Goal: Information Seeking & Learning: Learn about a topic

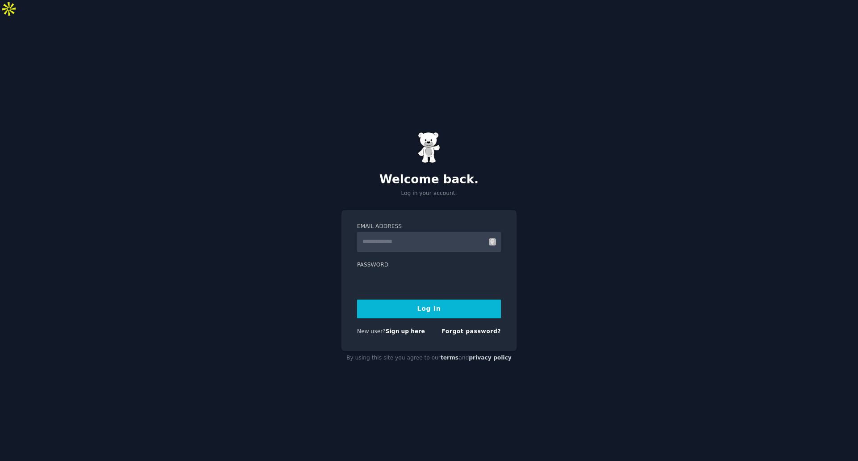
type input "**********"
click at [425, 299] on button "Log In" at bounding box center [429, 308] width 144 height 19
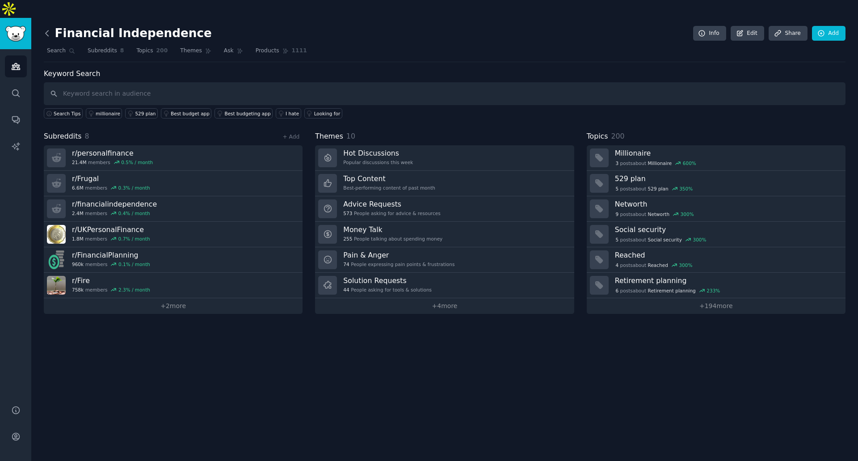
click at [50, 29] on icon at bounding box center [46, 33] width 9 height 9
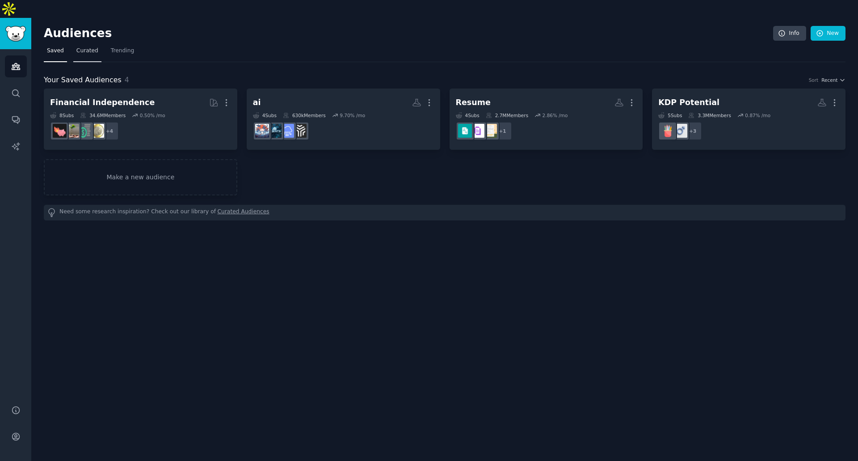
click at [82, 47] on span "Curated" at bounding box center [87, 51] width 22 height 8
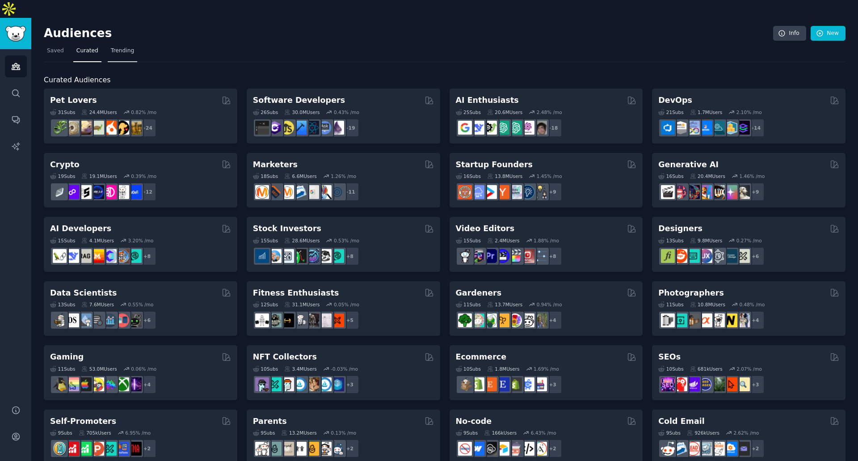
click at [126, 47] on span "Trending" at bounding box center [122, 51] width 23 height 8
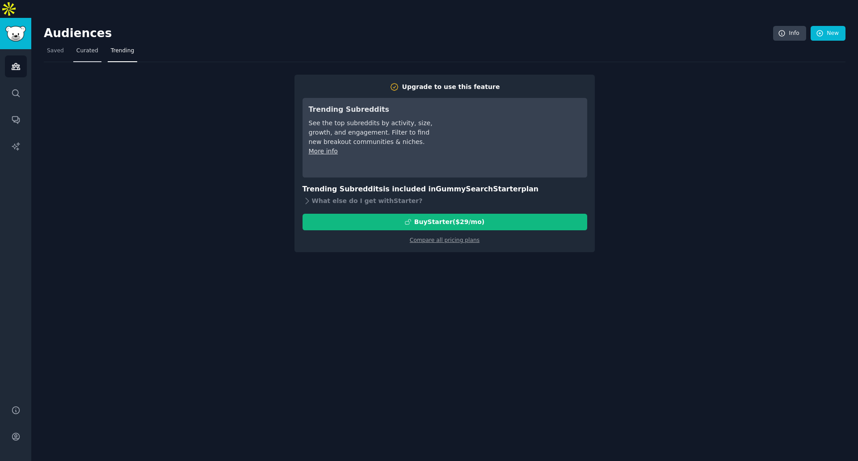
click at [88, 47] on span "Curated" at bounding box center [87, 51] width 22 height 8
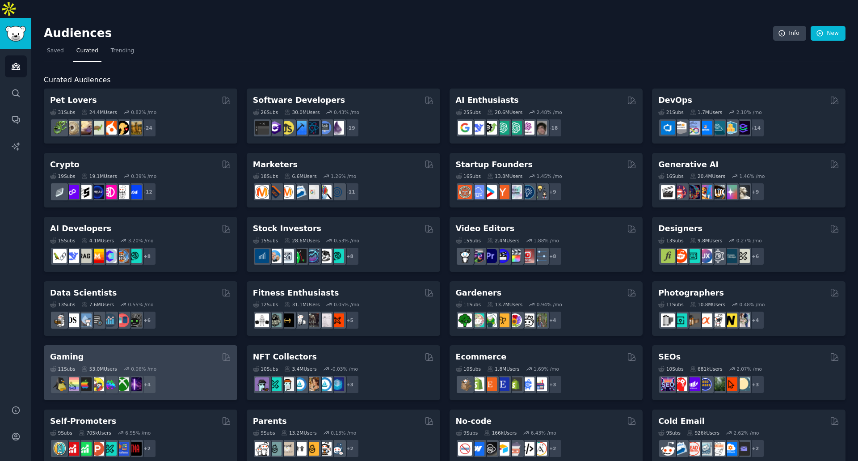
click at [179, 366] on div "11 Sub s 53.0M Users 0.06 % /mo" at bounding box center [140, 369] width 181 height 6
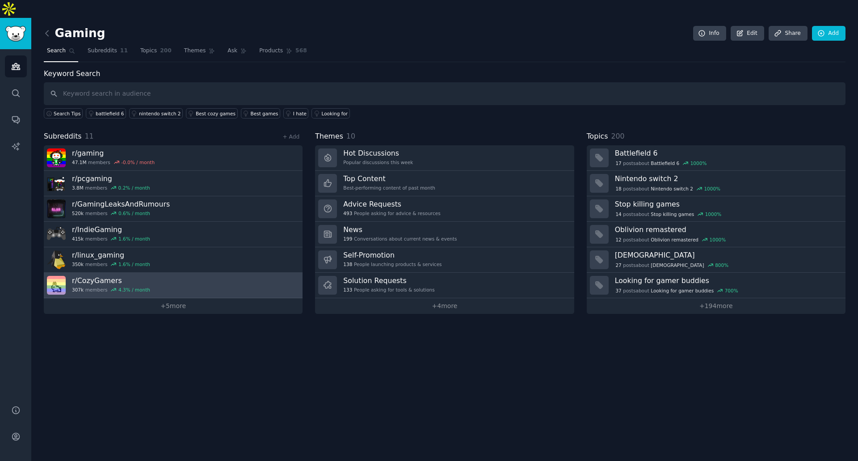
click at [185, 273] on link "r/ CozyGamers 307k members 4.3 % / month" at bounding box center [173, 285] width 259 height 25
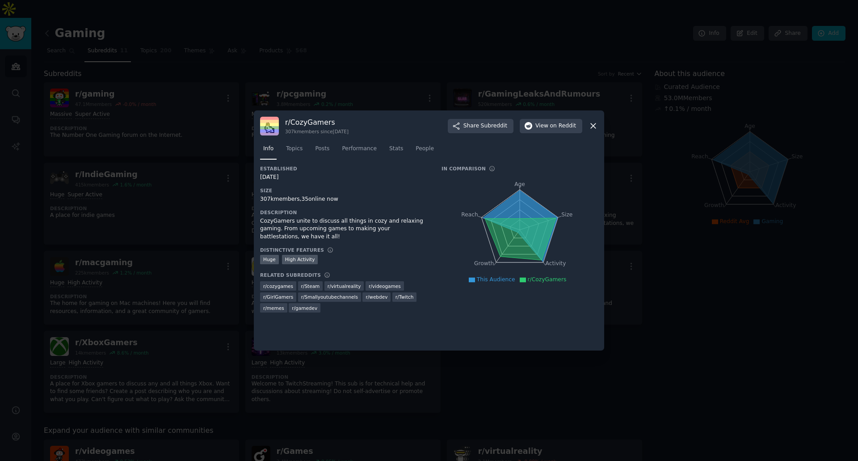
click at [595, 126] on icon at bounding box center [593, 125] width 9 height 9
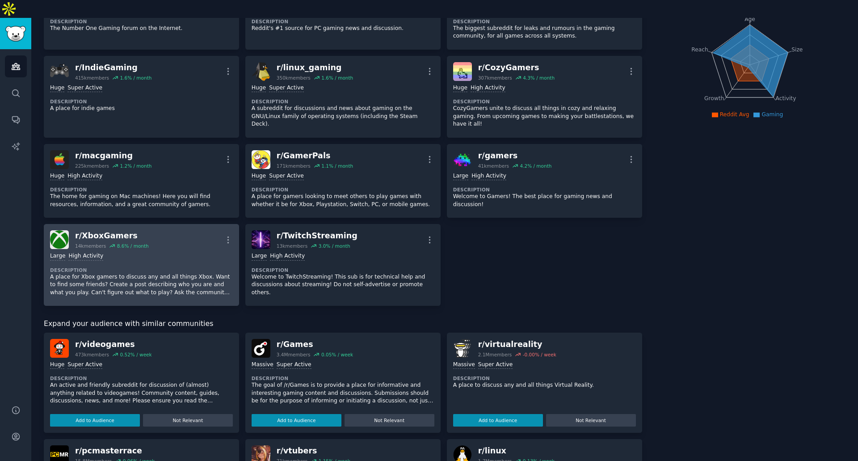
scroll to position [86, 0]
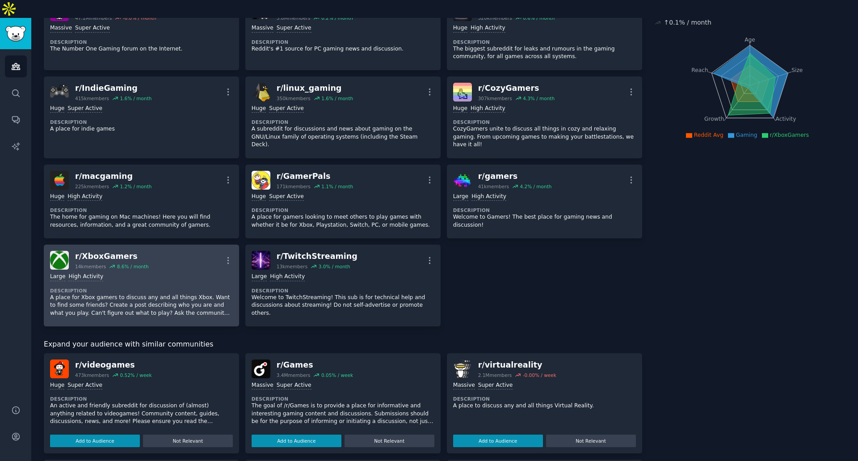
click at [146, 273] on div "Large High Activity" at bounding box center [141, 277] width 183 height 8
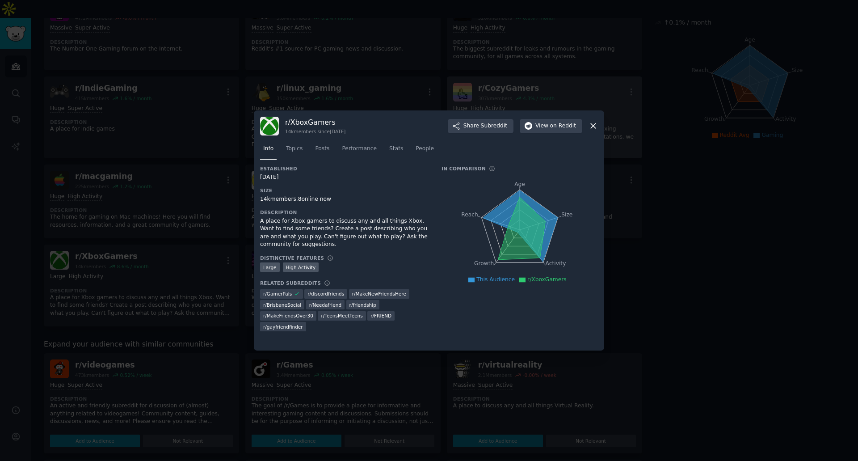
click at [592, 126] on icon at bounding box center [593, 125] width 9 height 9
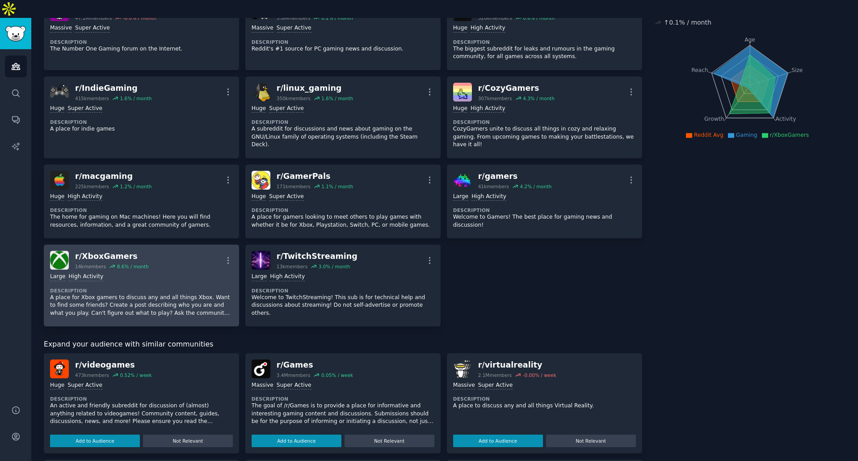
click at [103, 251] on div "r/ XboxGamers" at bounding box center [112, 256] width 74 height 11
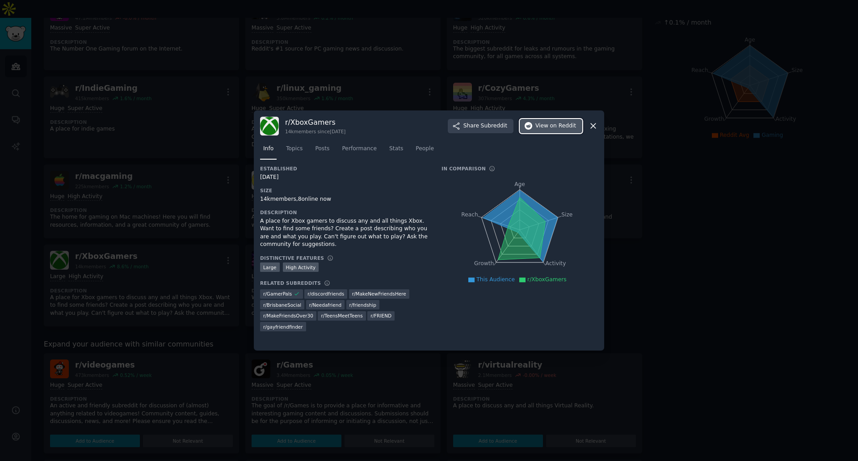
click at [562, 126] on span "on Reddit" at bounding box center [563, 126] width 26 height 8
click at [594, 126] on icon at bounding box center [593, 125] width 9 height 9
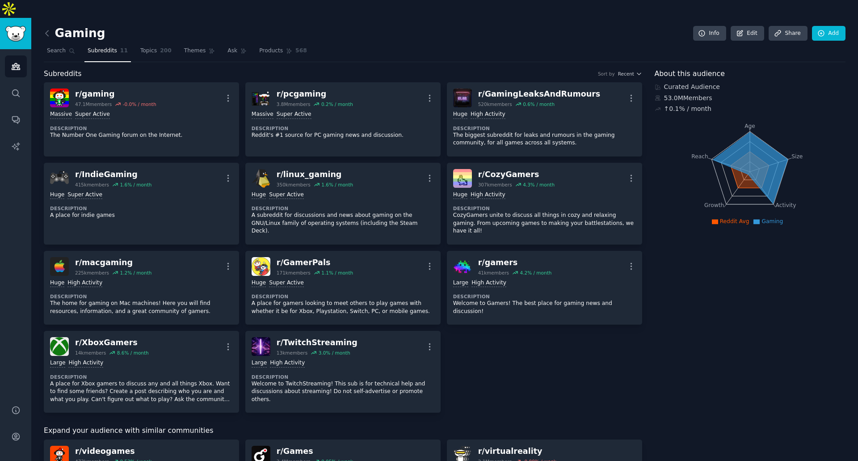
click at [43, 18] on div "Gaming Info Edit Share Add Search Subreddits 11 Topics 200 Themes Ask Products …" at bounding box center [444, 444] width 827 height 853
click at [47, 29] on icon at bounding box center [46, 33] width 9 height 9
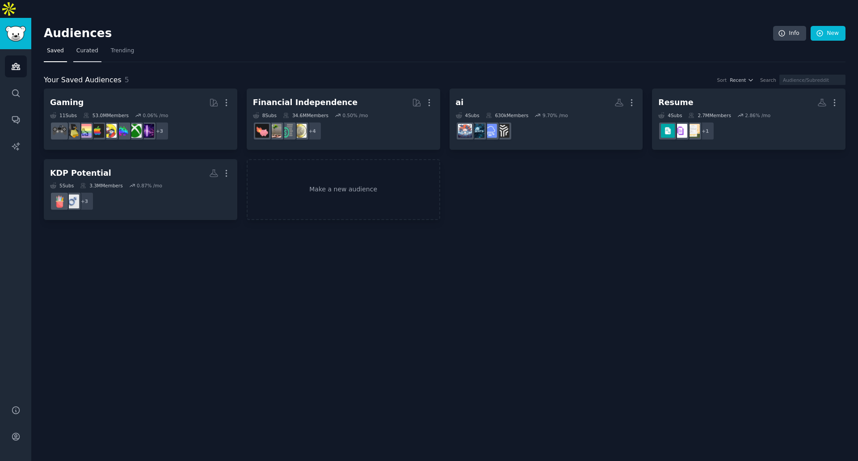
click at [85, 47] on span "Curated" at bounding box center [87, 51] width 22 height 8
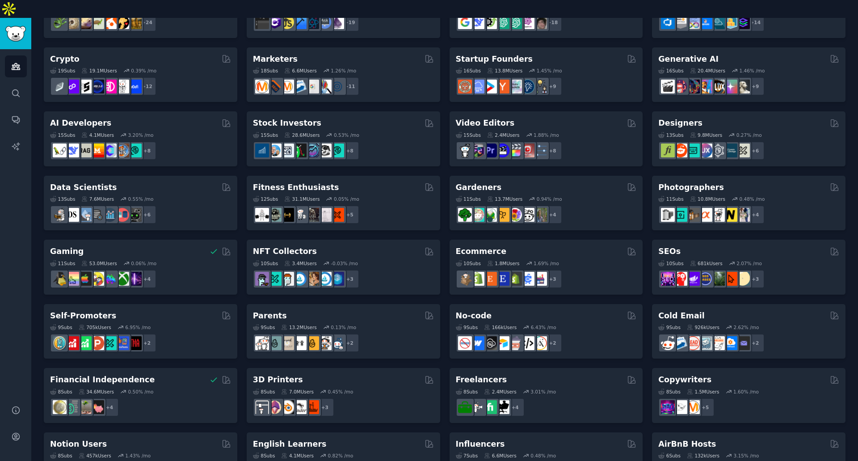
scroll to position [31, 0]
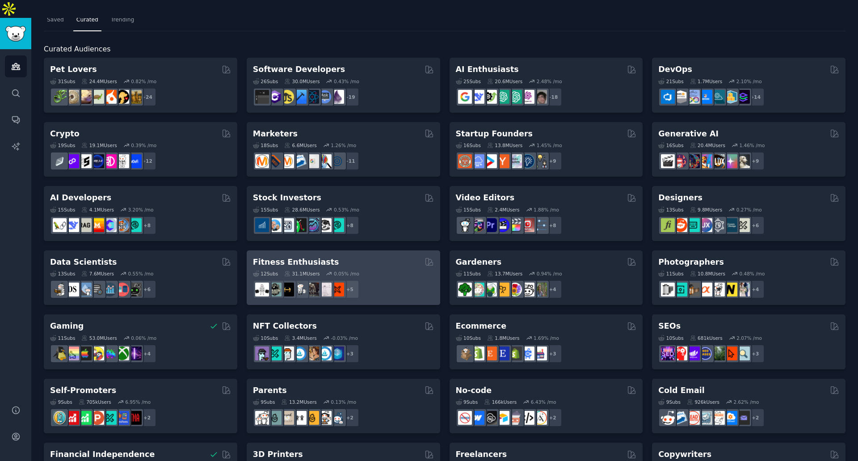
click at [383, 267] on div "12 Sub s 31.1M Users 0.05 % /mo + 5" at bounding box center [343, 282] width 181 height 31
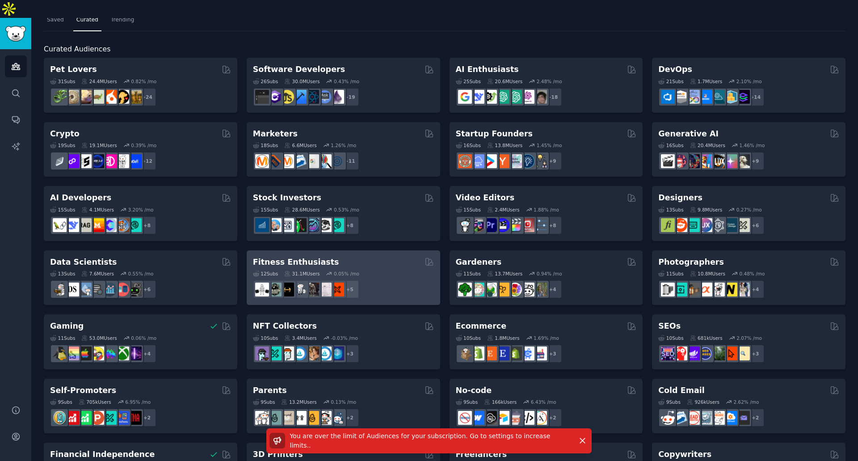
click at [282, 257] on h2 "Fitness Enthusiasts" at bounding box center [296, 262] width 86 height 11
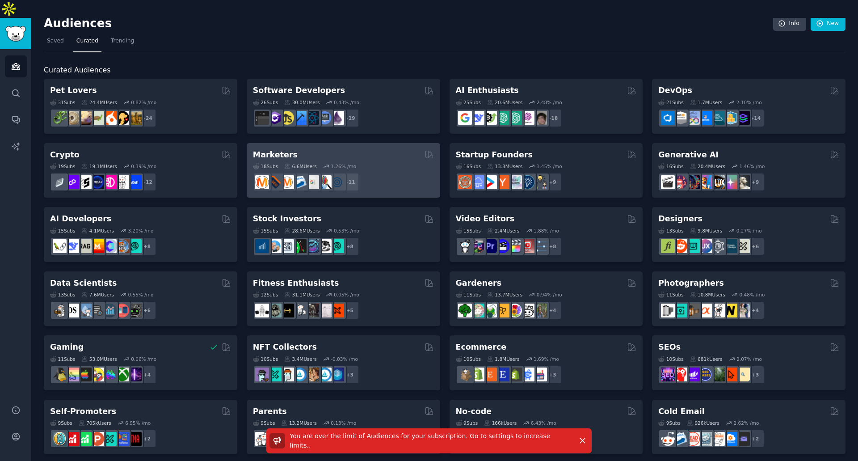
scroll to position [0, 0]
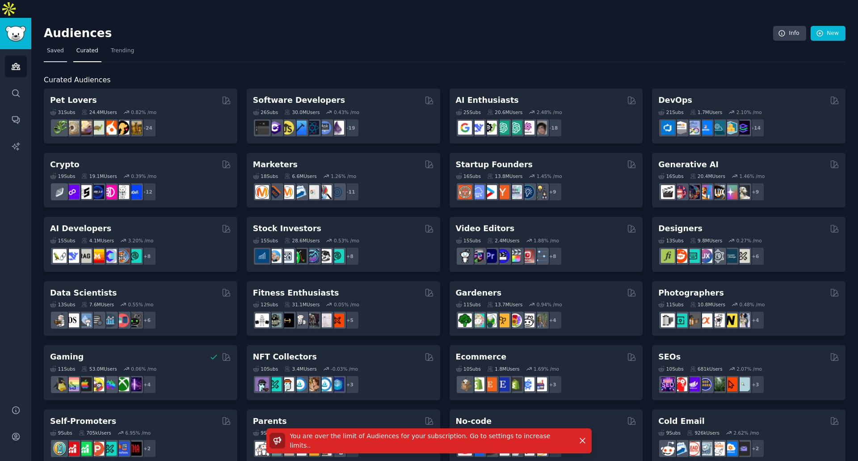
click at [53, 47] on span "Saved" at bounding box center [55, 51] width 17 height 8
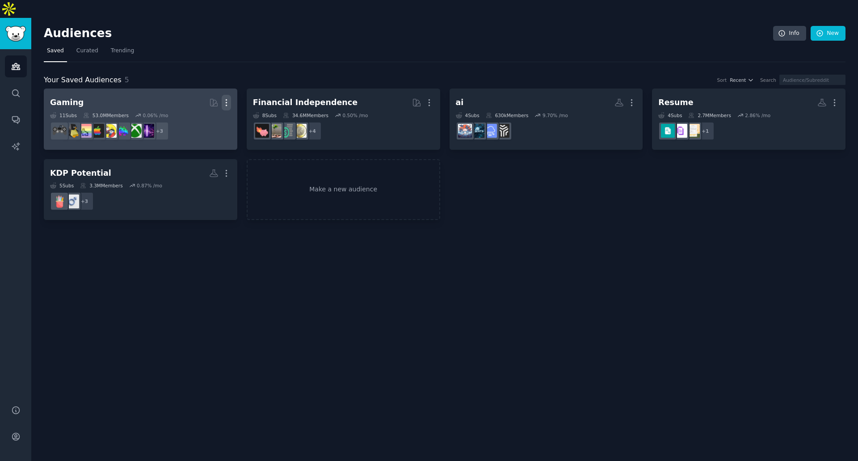
click at [226, 98] on icon "button" at bounding box center [226, 102] width 9 height 9
click at [198, 117] on p "Delete" at bounding box center [202, 121] width 21 height 9
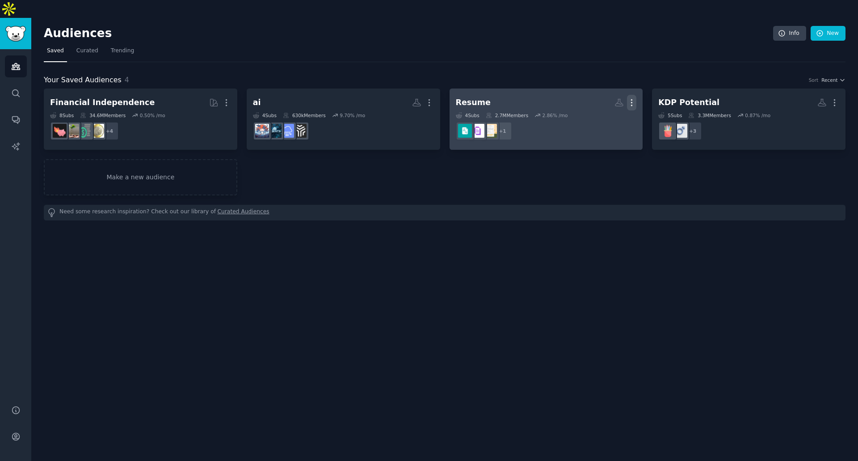
click at [631, 98] on icon "button" at bounding box center [631, 102] width 9 height 9
click at [594, 117] on icon at bounding box center [589, 121] width 9 height 9
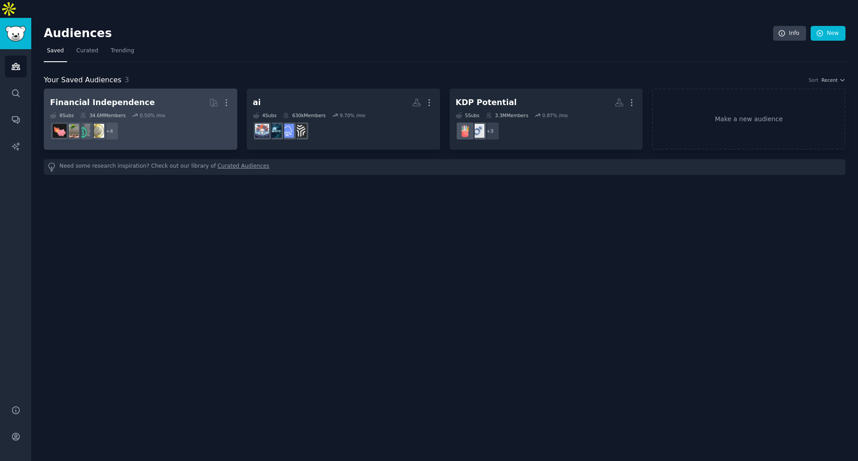
click at [83, 97] on div "Financial Independence" at bounding box center [102, 102] width 105 height 11
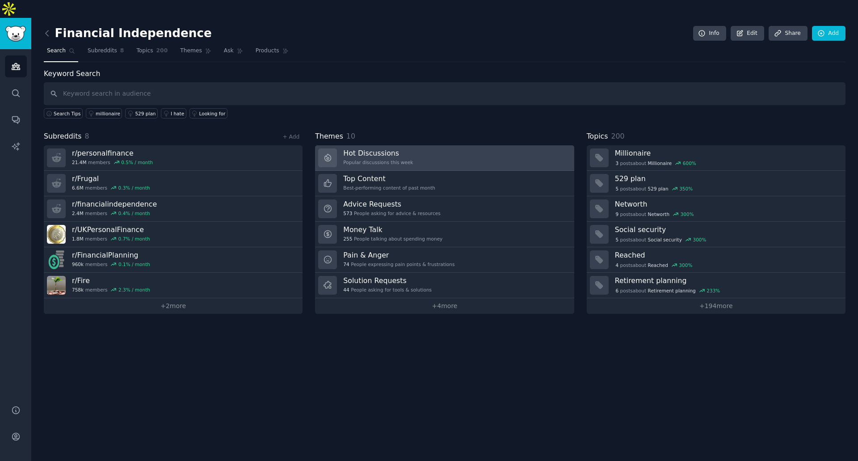
click at [413, 145] on link "Hot Discussions Popular discussions this week" at bounding box center [444, 157] width 259 height 25
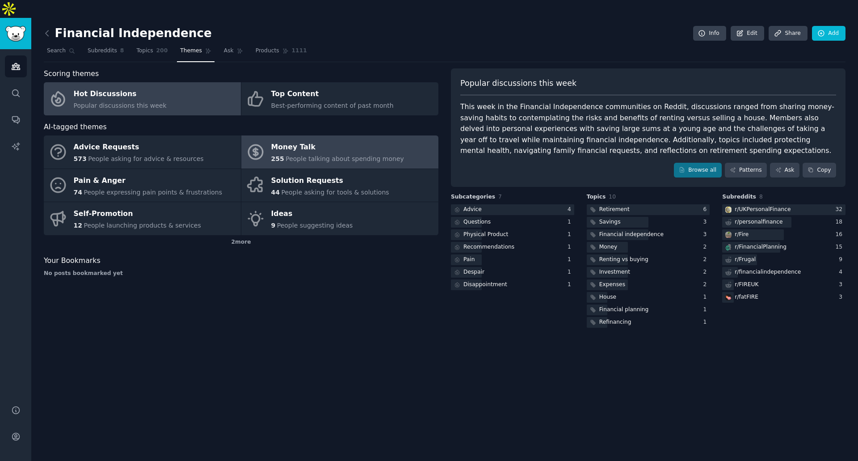
click at [374, 154] on div "255 People talking about spending money" at bounding box center [337, 158] width 133 height 9
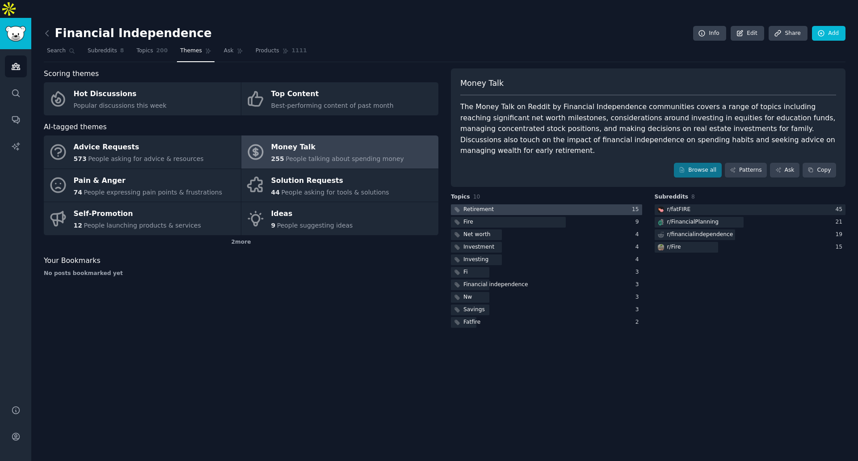
click at [519, 204] on div at bounding box center [546, 209] width 191 height 11
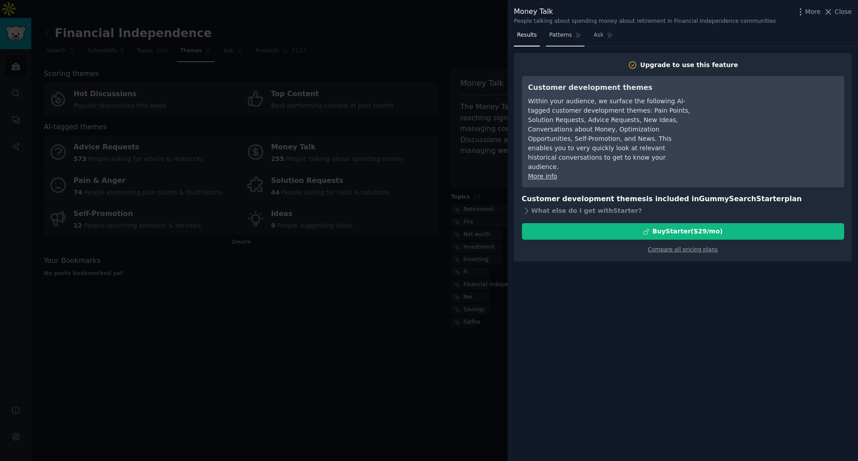
click at [557, 34] on span "Patterns" at bounding box center [560, 35] width 22 height 8
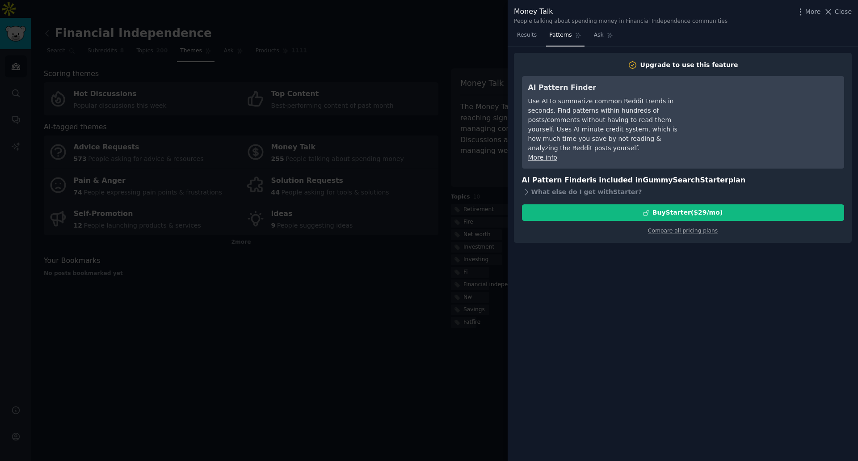
click at [434, 254] on div at bounding box center [429, 230] width 858 height 461
